Goal: Transaction & Acquisition: Purchase product/service

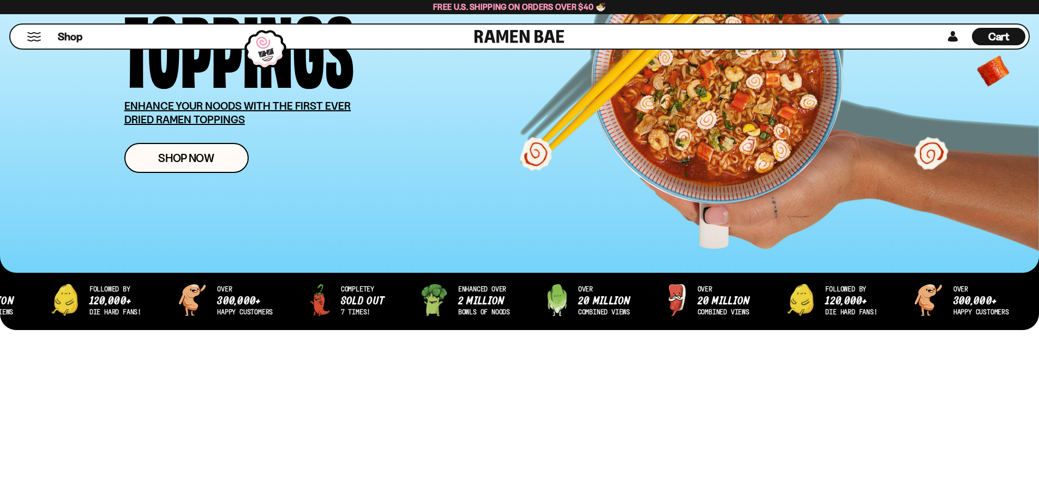
scroll to position [218, 0]
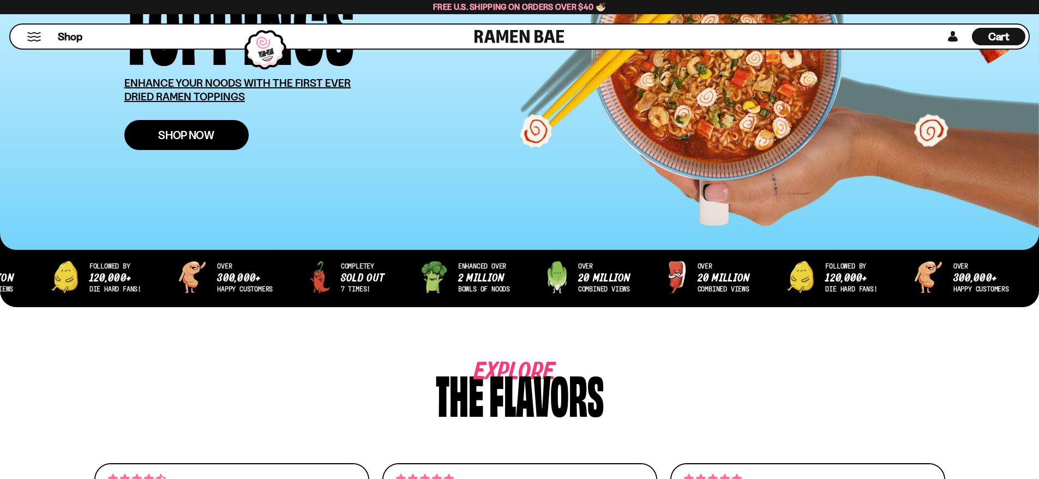
click at [198, 140] on span "Shop Now" at bounding box center [186, 134] width 56 height 11
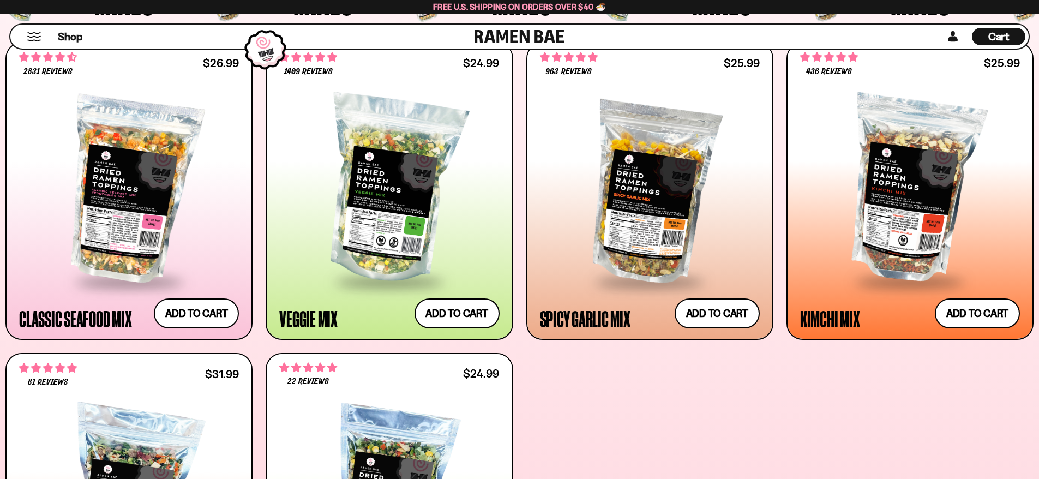
scroll to position [491, 0]
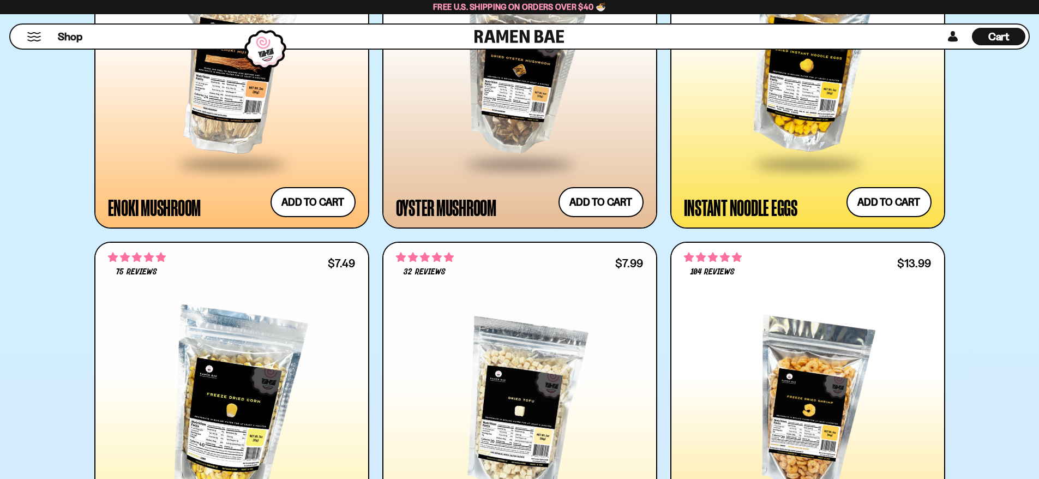
scroll to position [1854, 0]
